Goal: Share content: Distribute website content to other platforms or users

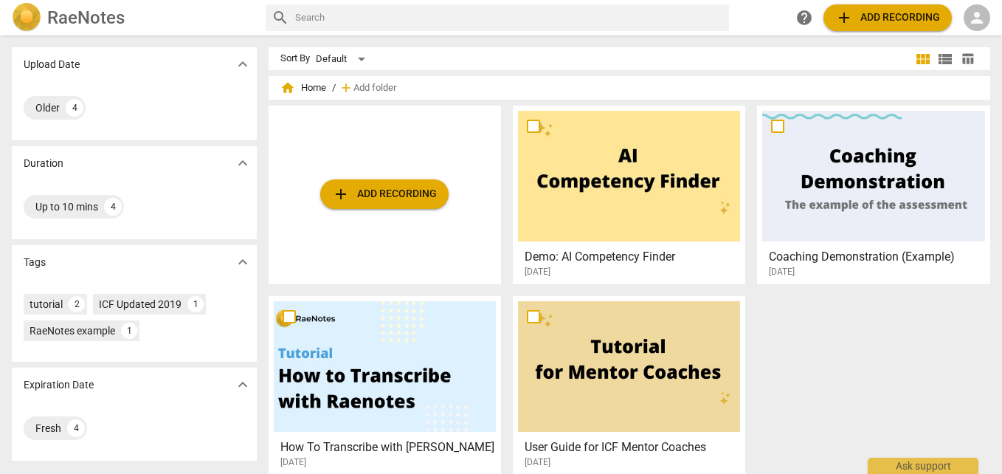
click at [391, 194] on span "add Add recording" at bounding box center [384, 194] width 105 height 18
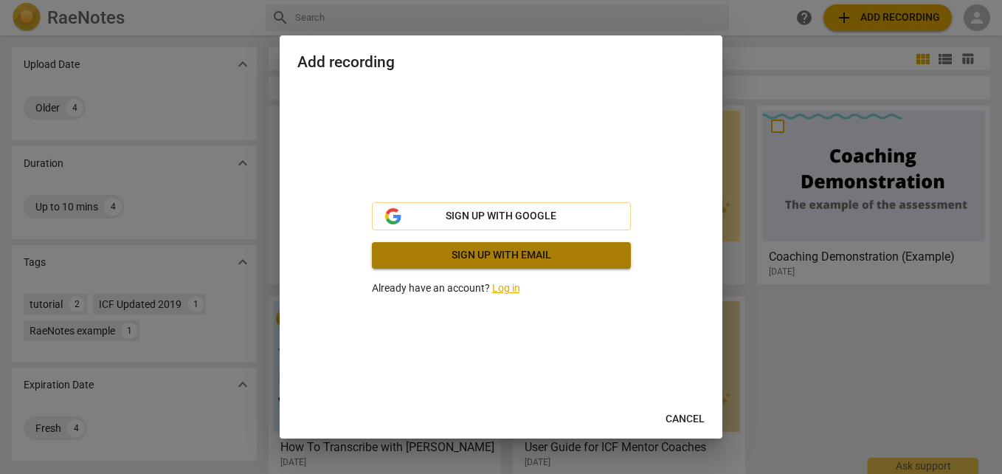
click at [516, 255] on span "Sign up with email" at bounding box center [501, 255] width 235 height 15
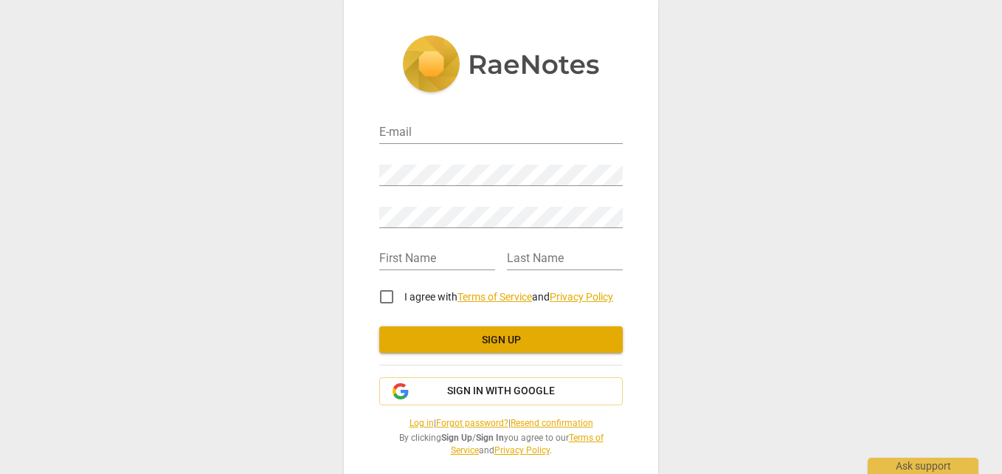
type input "mthunderco@outlook.com"
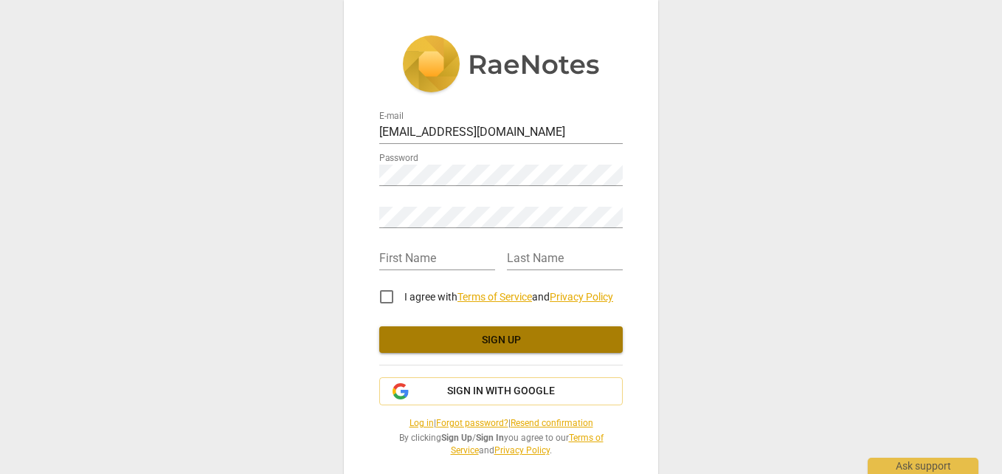
click at [493, 342] on span "Sign up" at bounding box center [501, 340] width 220 height 15
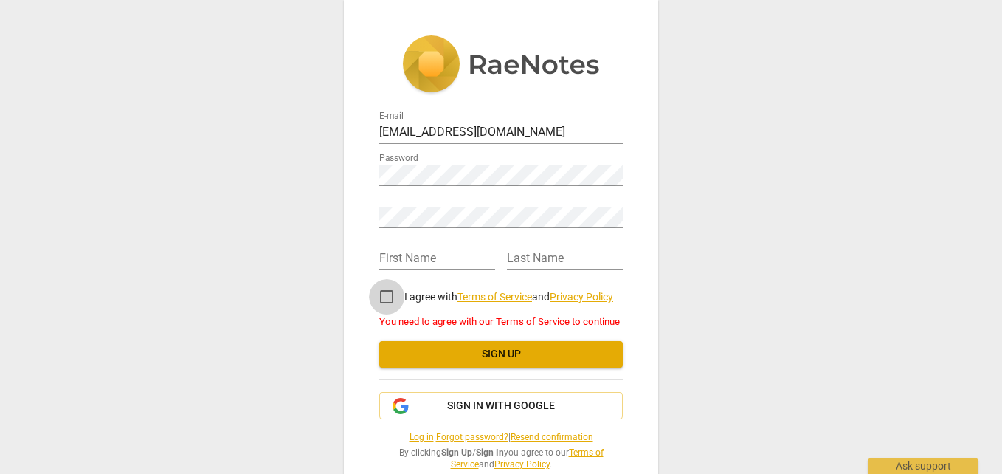
click at [386, 296] on input "I agree with Terms of Service and Privacy Policy" at bounding box center [386, 296] width 35 height 35
checkbox input "true"
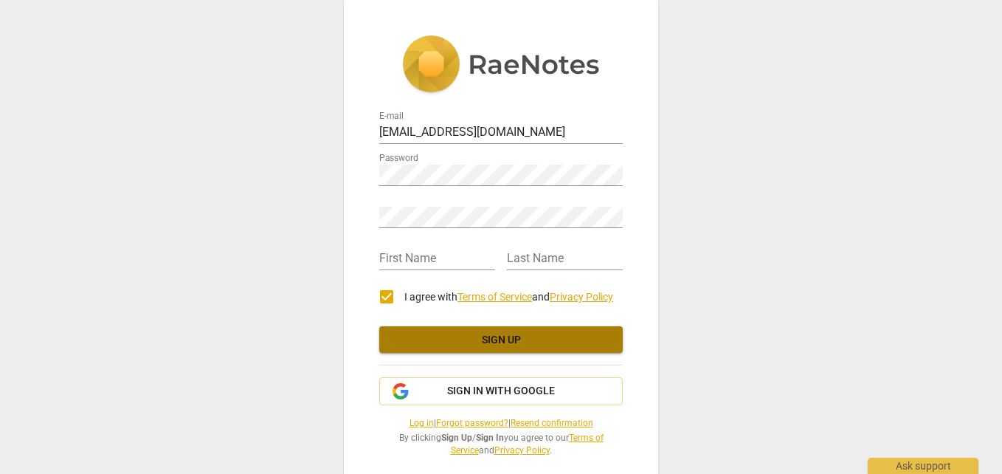
click at [490, 343] on span "Sign up" at bounding box center [501, 340] width 220 height 15
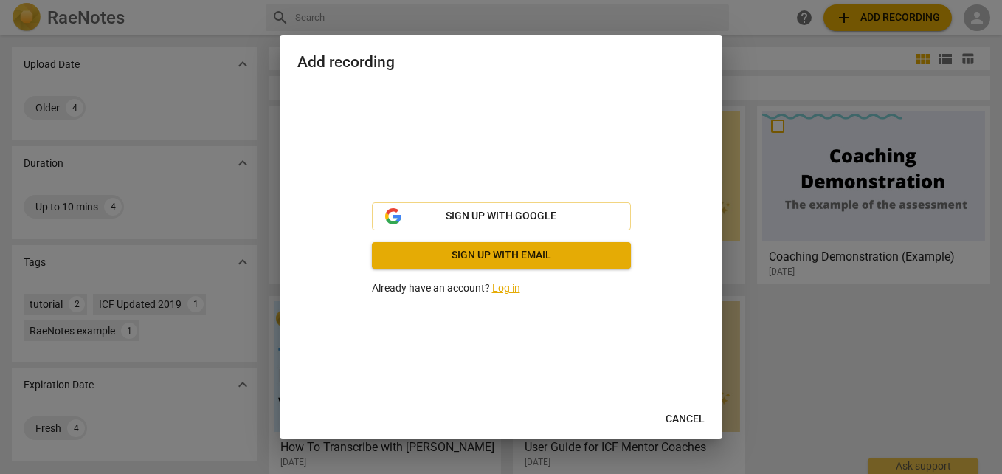
click at [498, 288] on link "Log in" at bounding box center [506, 288] width 28 height 12
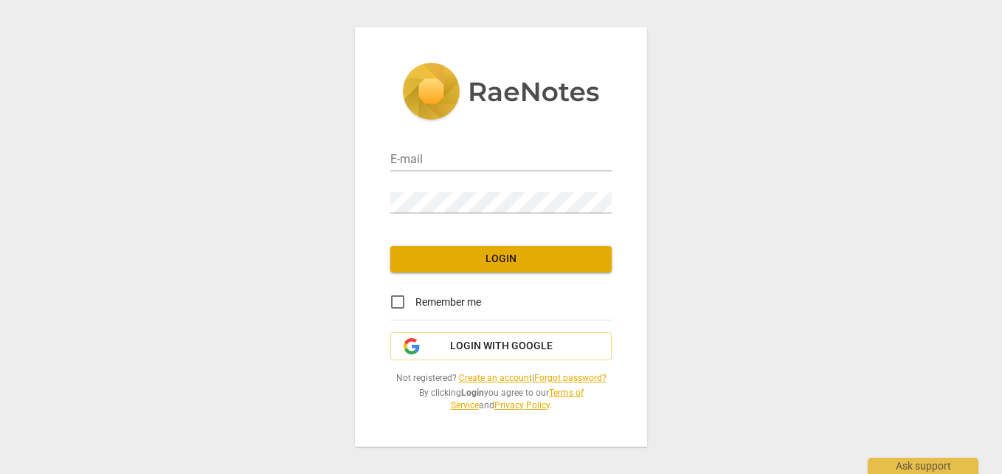
type input "mthunderco@outlook.com"
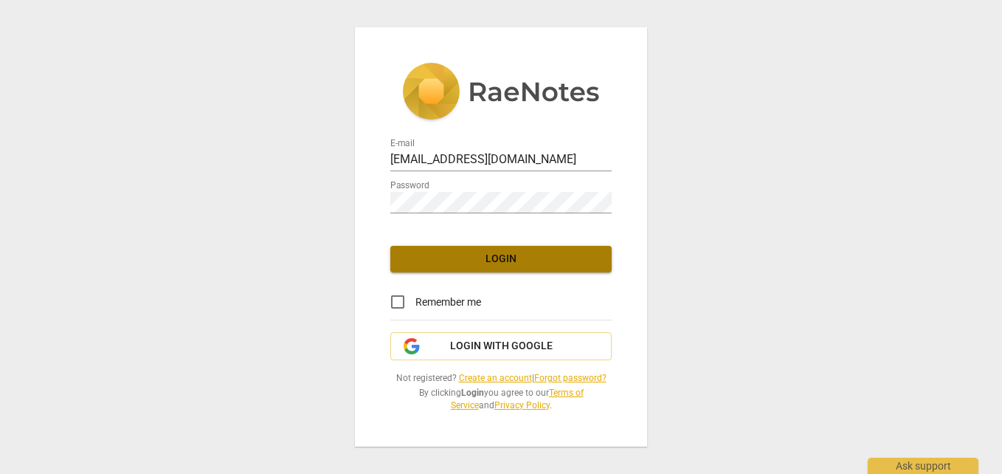
click at [502, 263] on span "Login" at bounding box center [501, 259] width 198 height 15
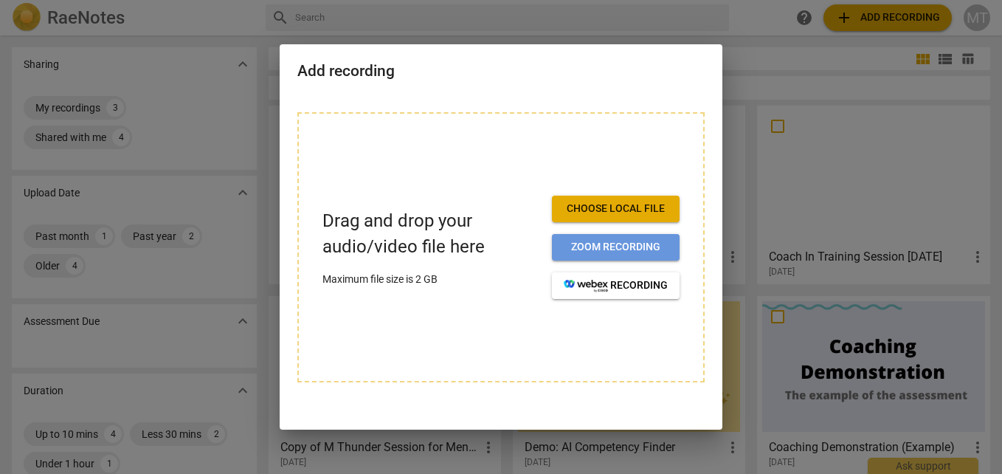
click at [631, 251] on span "Zoom recording" at bounding box center [616, 247] width 104 height 15
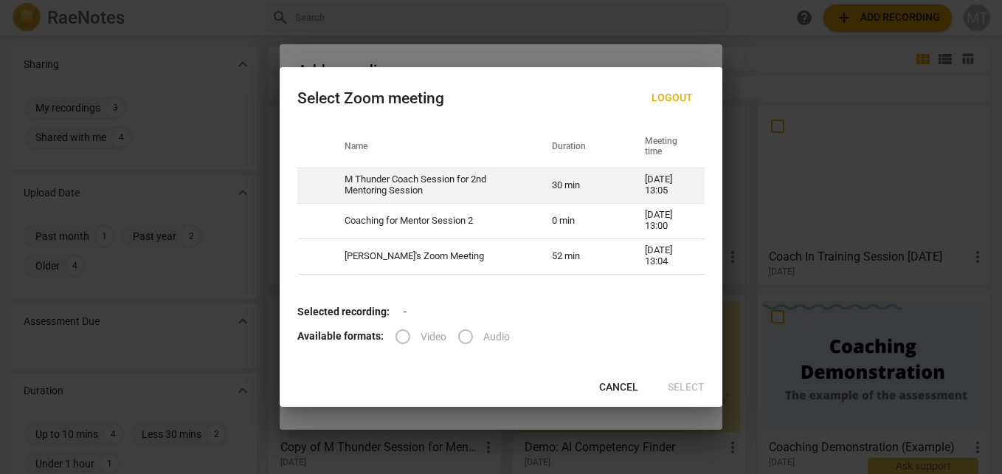
click at [386, 190] on td "M Thunder Coach Session for 2nd Mentoring Session" at bounding box center [430, 184] width 207 height 35
radio input "true"
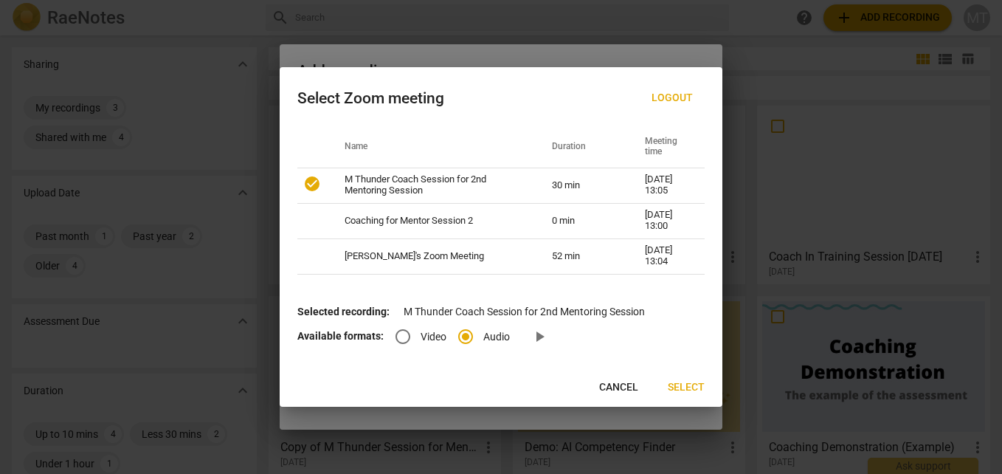
click at [683, 389] on span "Select" at bounding box center [686, 387] width 37 height 15
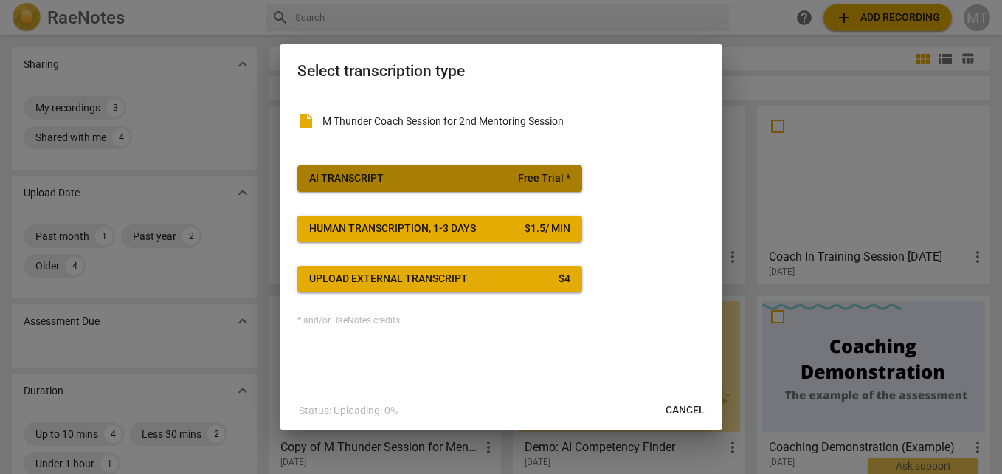
click at [510, 185] on span "AI Transcript Free Trial *" at bounding box center [439, 178] width 261 height 15
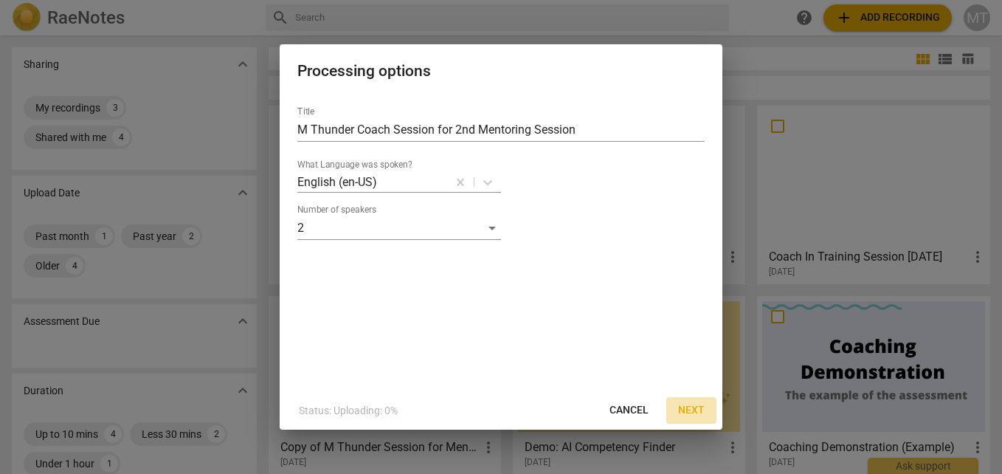
click at [685, 408] on span "Next" at bounding box center [691, 410] width 27 height 15
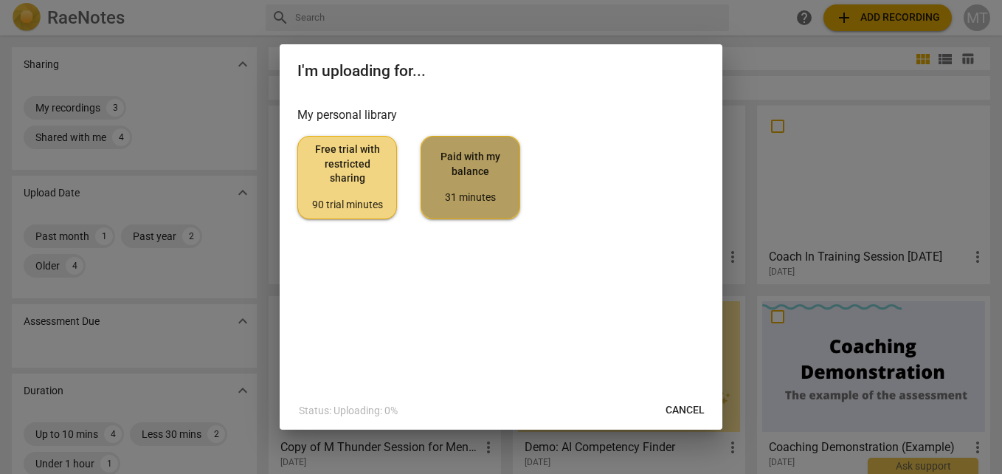
click at [476, 173] on span "Paid with my balance 31 minutes" at bounding box center [470, 177] width 74 height 55
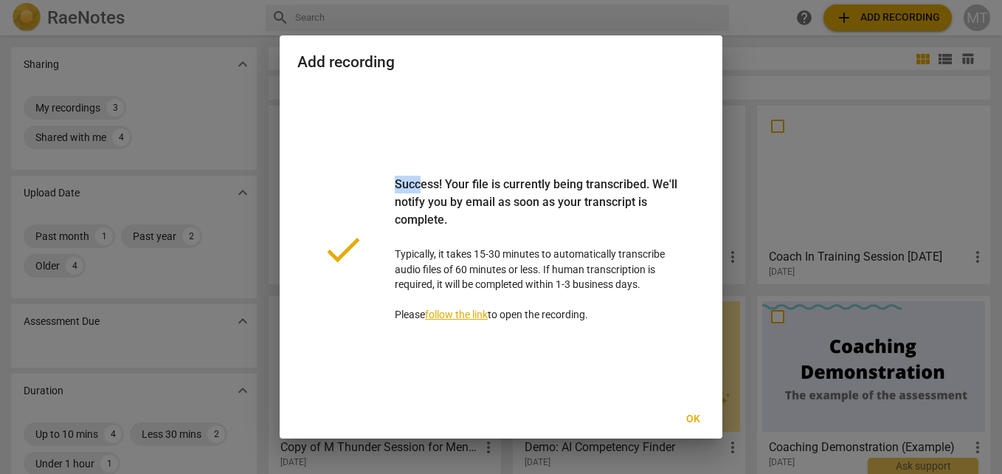
drag, startPoint x: 523, startPoint y: 63, endPoint x: 419, endPoint y: 98, distance: 109.9
click at [419, 98] on div "Add recording done Success! Your file is currently being transcribed. We'll not…" at bounding box center [501, 236] width 443 height 403
click at [687, 420] on span "Ok" at bounding box center [693, 419] width 24 height 15
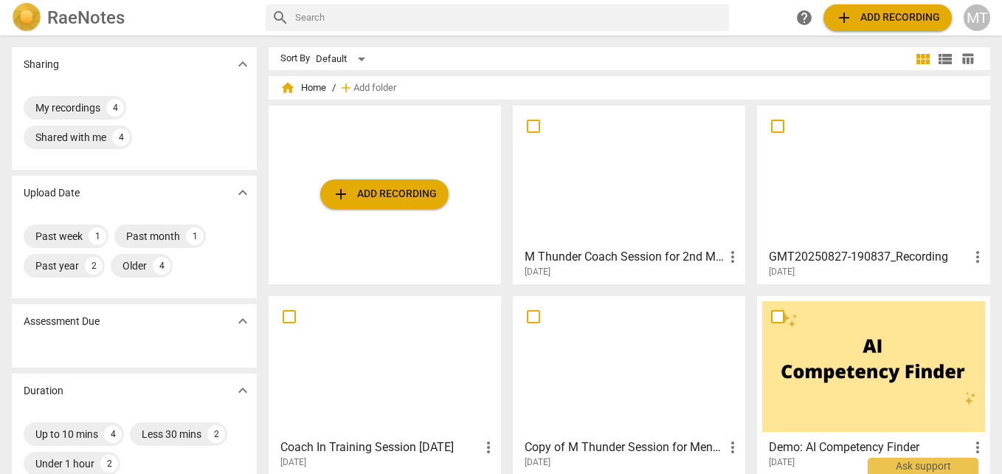
click at [677, 256] on h3 "M Thunder Coach Session for 2nd Mentoring Session" at bounding box center [623, 257] width 199 height 18
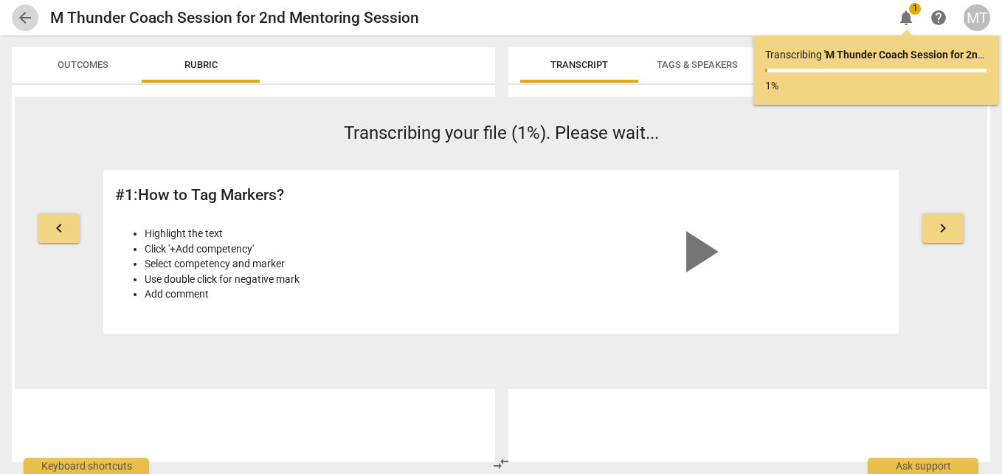
click at [27, 18] on span "arrow_back" at bounding box center [25, 18] width 18 height 18
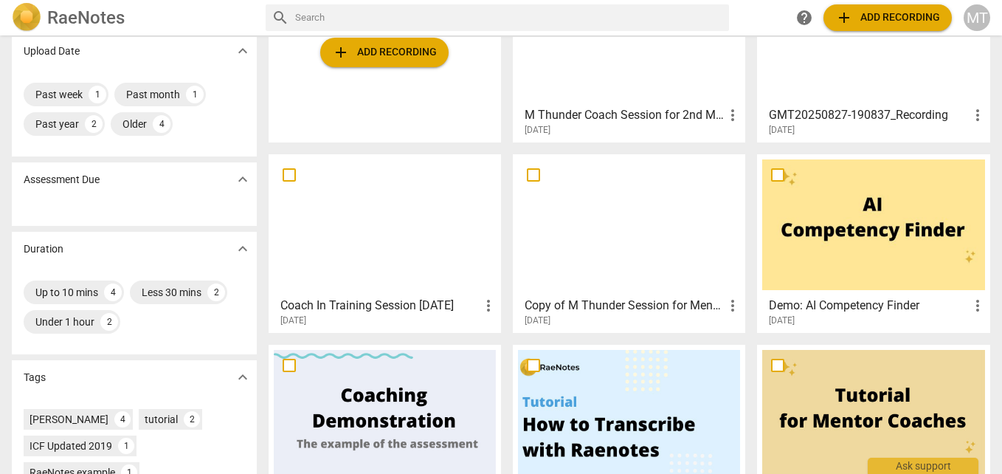
scroll to position [148, 0]
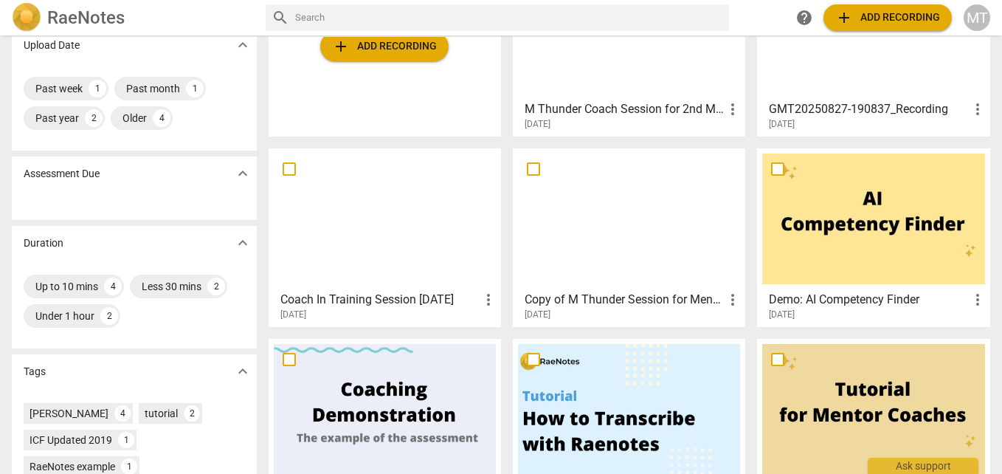
click at [661, 111] on h3 "M Thunder Coach Session for 2nd Mentoring Session" at bounding box center [623, 109] width 199 height 18
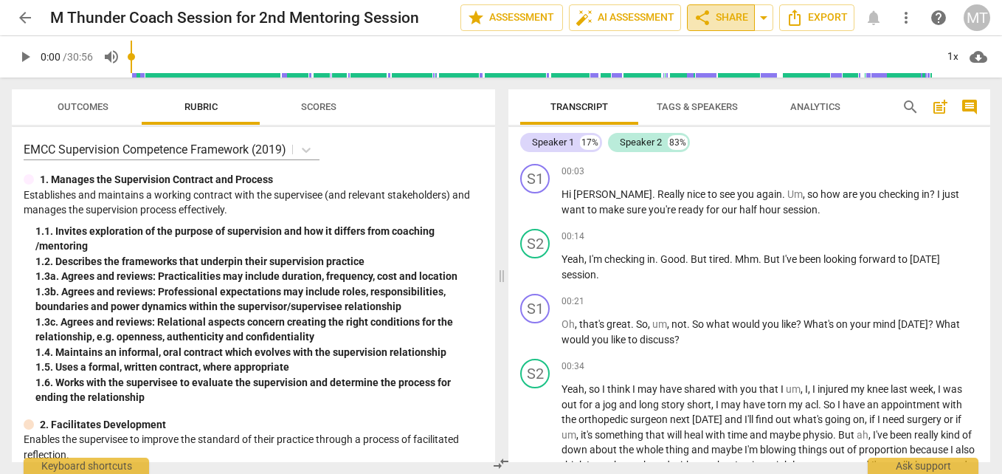
click at [724, 19] on span "share Share" at bounding box center [720, 18] width 55 height 18
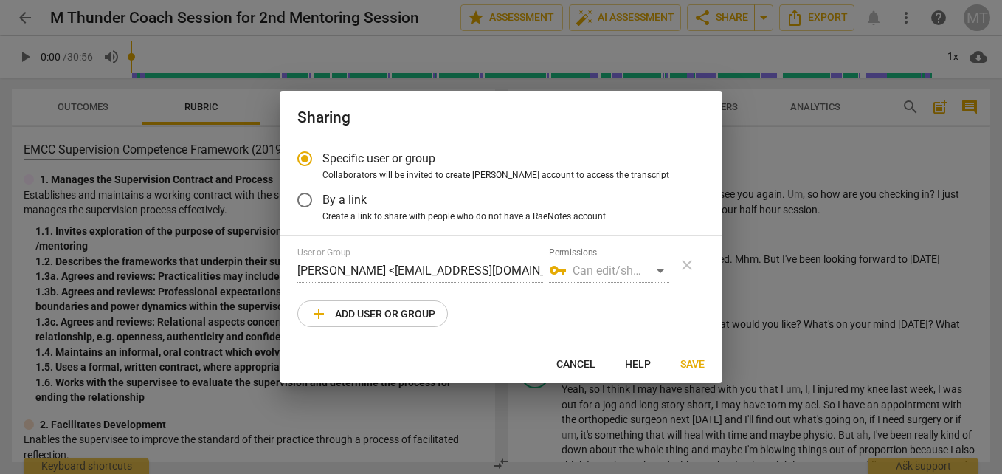
click at [412, 315] on span "add Add user or group" at bounding box center [372, 314] width 125 height 18
radio input "false"
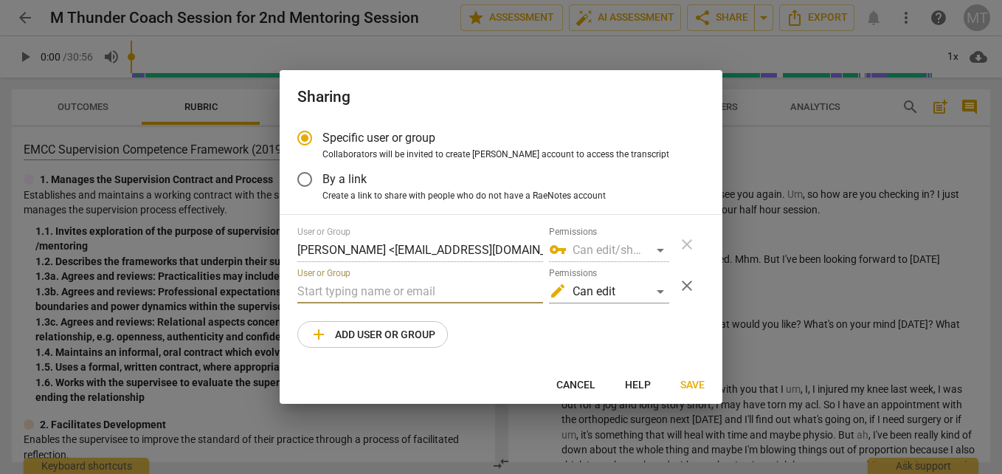
click at [401, 292] on input "text" at bounding box center [420, 292] width 246 height 24
type input "[PERSON_NAME][EMAIL_ADDRESS][DOMAIN_NAME]"
click at [687, 385] on span "Save" at bounding box center [692, 385] width 24 height 15
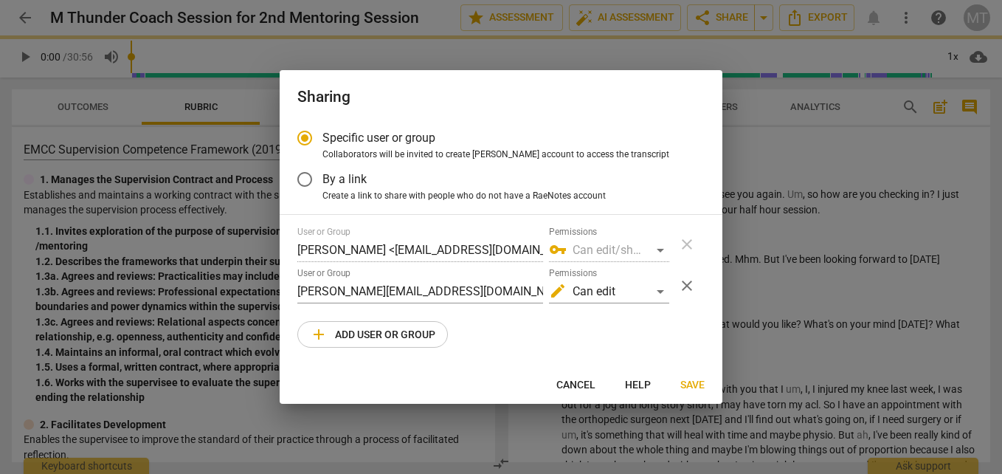
radio input "false"
type input "[PERSON_NAME] <[PERSON_NAME][EMAIL_ADDRESS][DOMAIN_NAME]>"
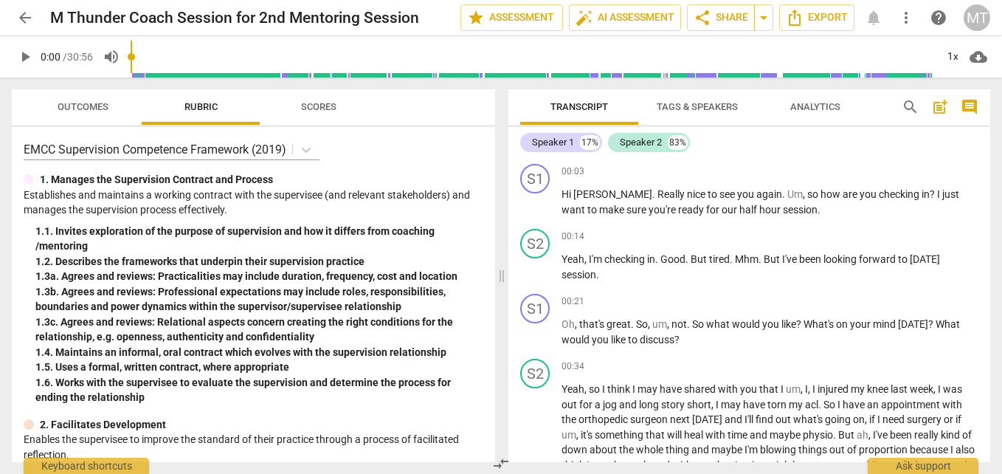
click at [27, 18] on span "arrow_back" at bounding box center [25, 18] width 18 height 18
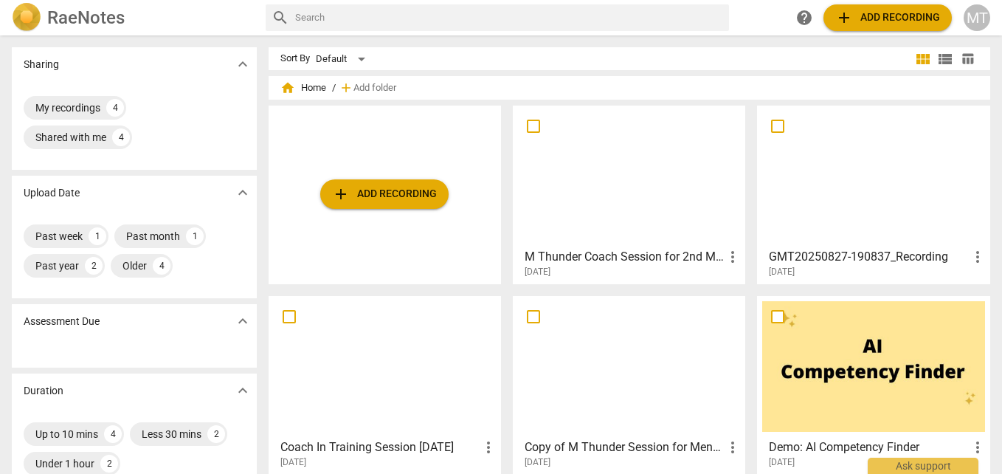
click at [648, 438] on h3 "Copy of M Thunder Session for Mentoring" at bounding box center [623, 447] width 199 height 18
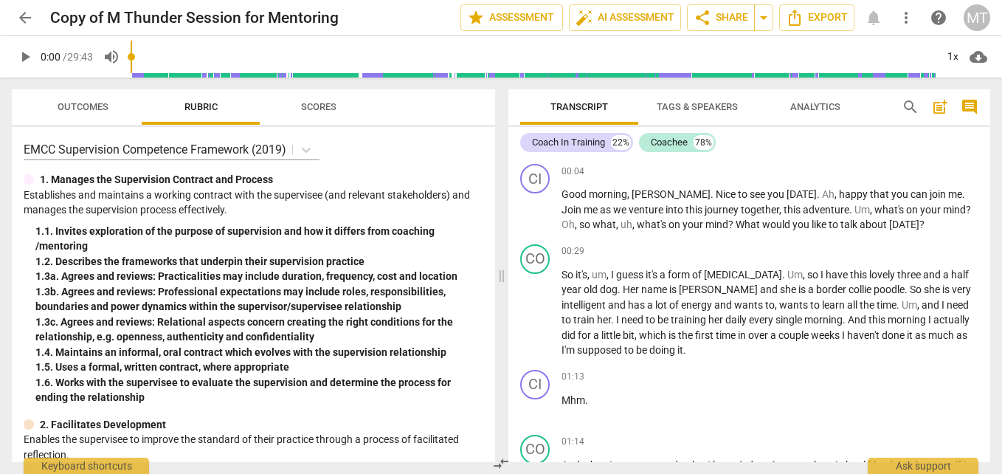
click at [18, 21] on span "arrow_back" at bounding box center [25, 18] width 18 height 18
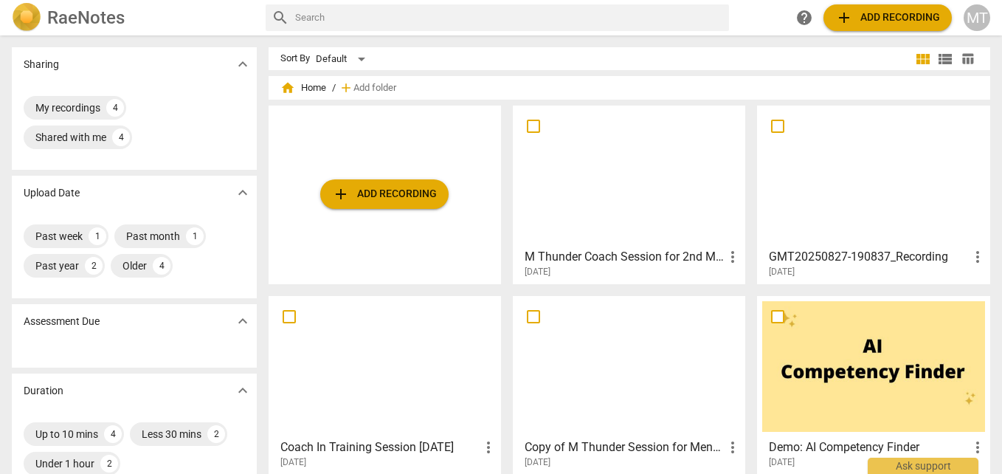
click at [642, 257] on h3 "M Thunder Coach Session for 2nd Mentoring Session" at bounding box center [623, 257] width 199 height 18
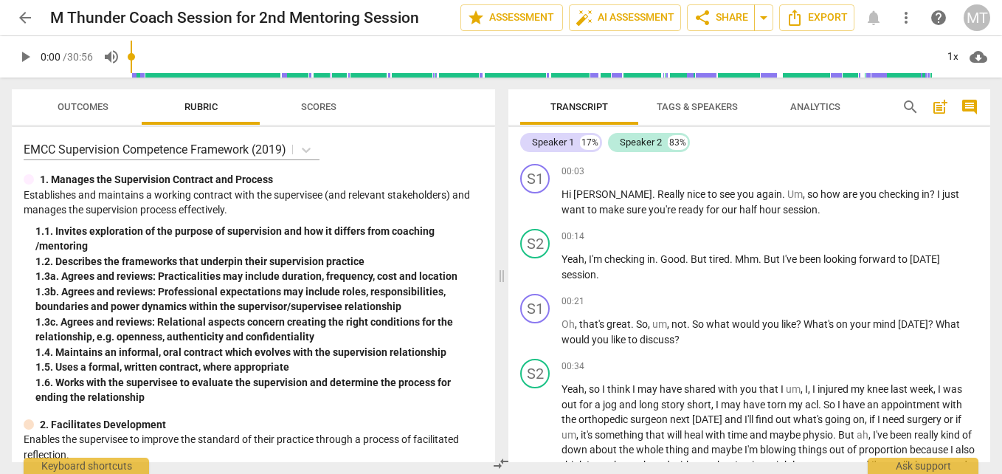
click at [980, 16] on div "MT" at bounding box center [976, 17] width 27 height 27
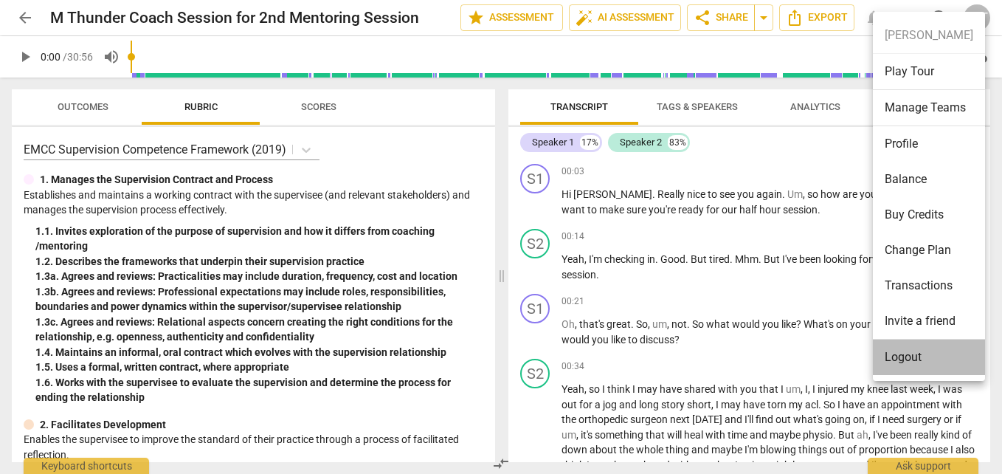
click at [906, 358] on li "Logout" at bounding box center [929, 356] width 112 height 35
